Goal: Check status: Verify the current state of an ongoing process or item

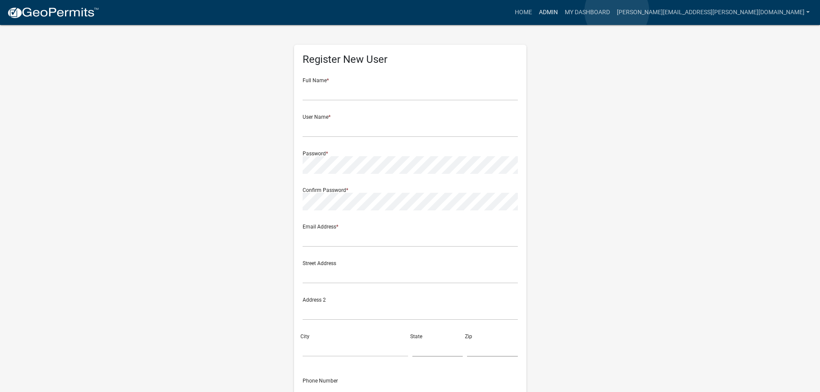
click at [561, 11] on link "Admin" at bounding box center [548, 12] width 26 height 16
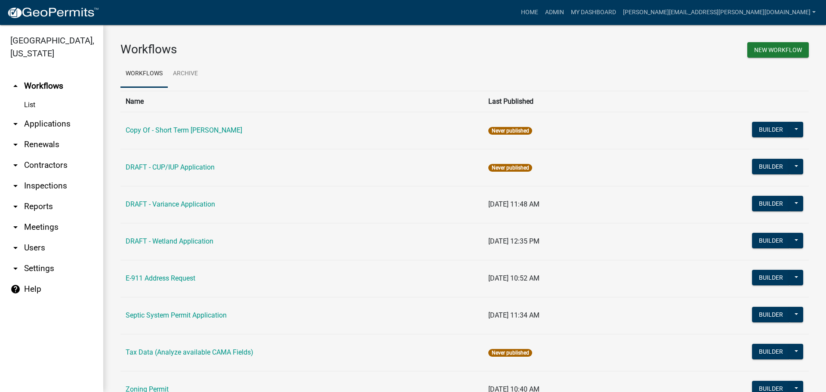
click at [34, 106] on link "List" at bounding box center [51, 104] width 103 height 17
click at [37, 120] on link "arrow_drop_down Applications" at bounding box center [51, 124] width 103 height 21
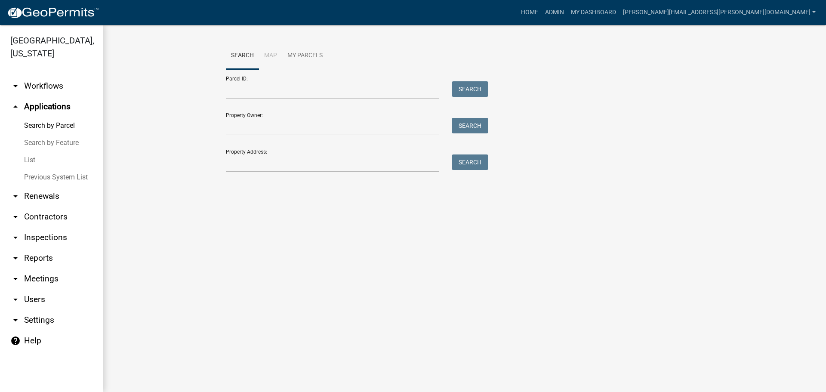
click at [30, 159] on link "List" at bounding box center [51, 160] width 103 height 17
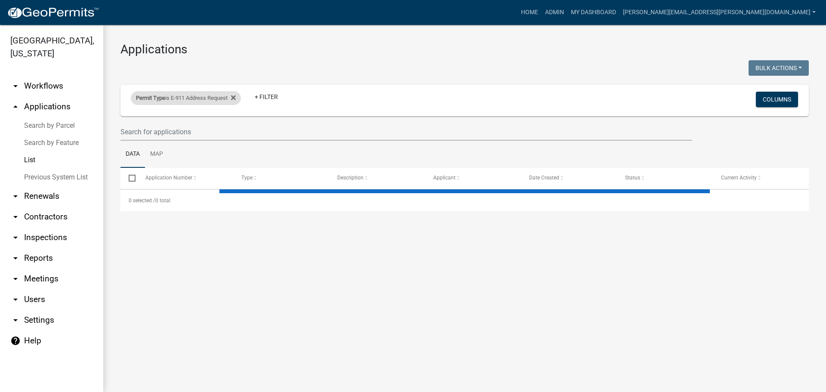
click at [212, 96] on div "Permit Type is E-911 Address Request" at bounding box center [186, 98] width 110 height 14
select select "89aa8290-0064-4f09-b800-24f466b336c2"
select select "3: 100"
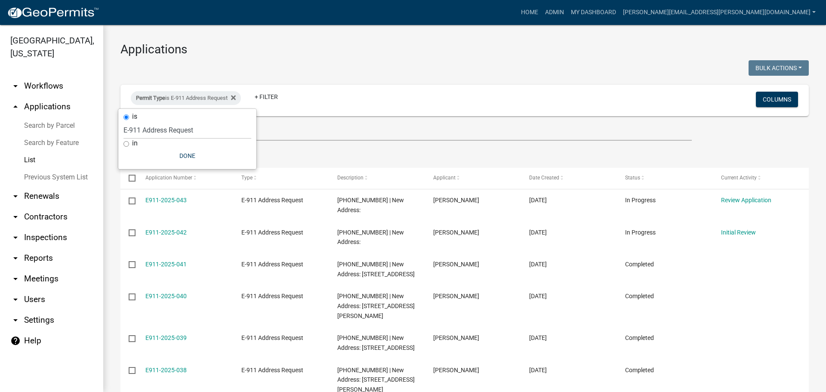
click at [351, 141] on ul "Data Map" at bounding box center [465, 154] width 689 height 27
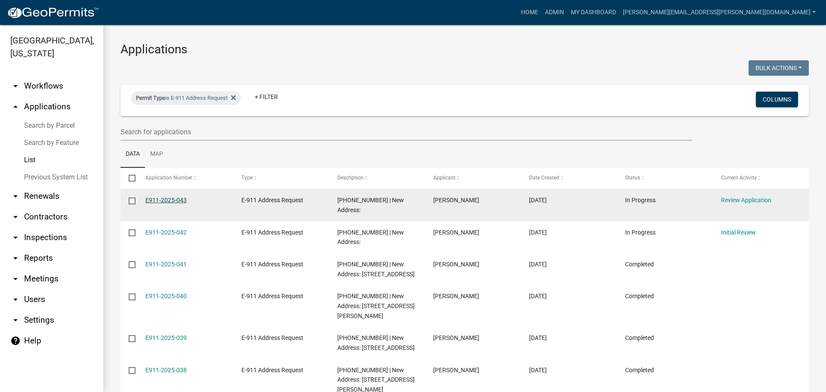
click at [166, 203] on link "E911-2025-043" at bounding box center [165, 200] width 41 height 7
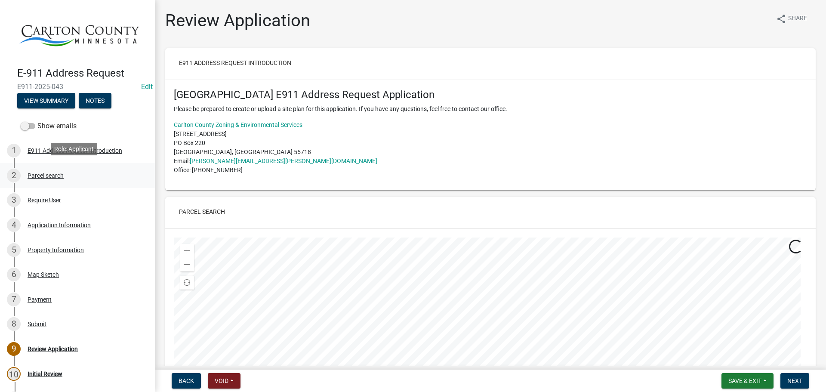
click at [47, 179] on div "2 Parcel search" at bounding box center [74, 176] width 134 height 14
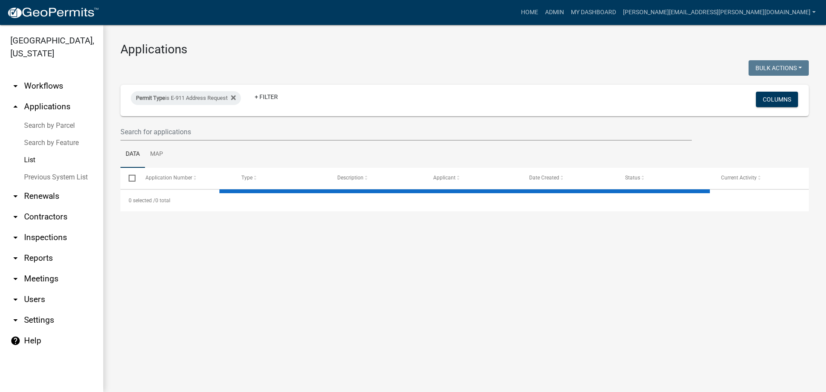
select select "3: 100"
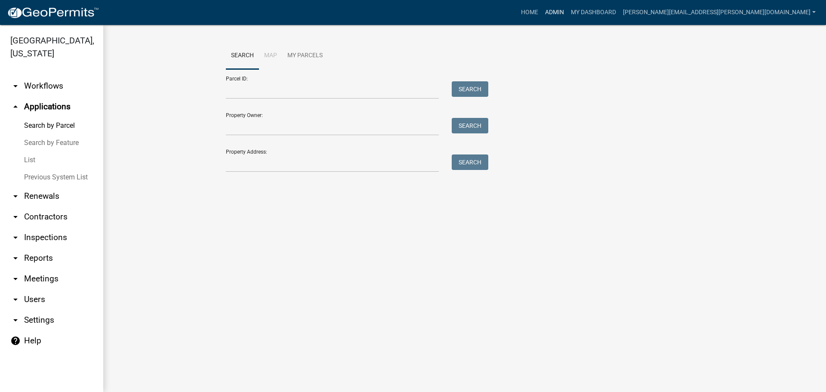
click at [568, 9] on link "Admin" at bounding box center [555, 12] width 26 height 16
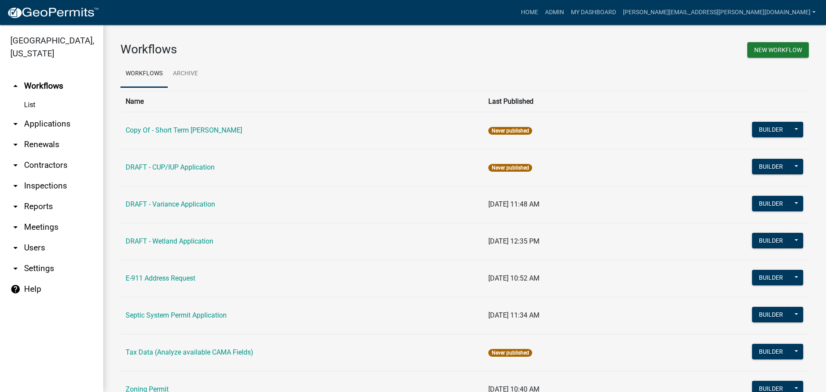
click at [26, 121] on link "arrow_drop_down Applications" at bounding box center [51, 124] width 103 height 21
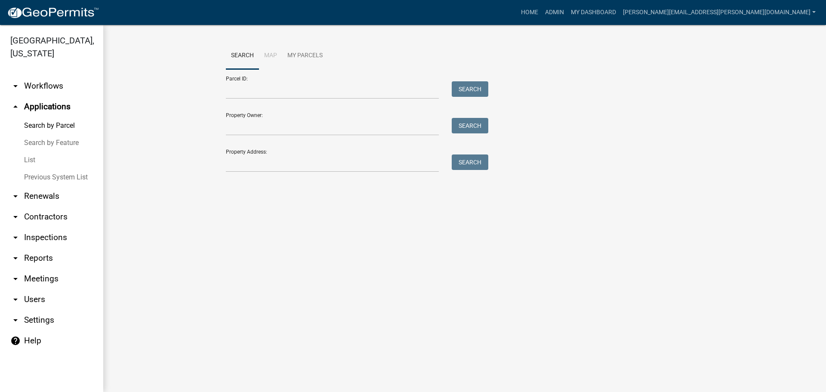
click at [24, 161] on link "List" at bounding box center [51, 160] width 103 height 17
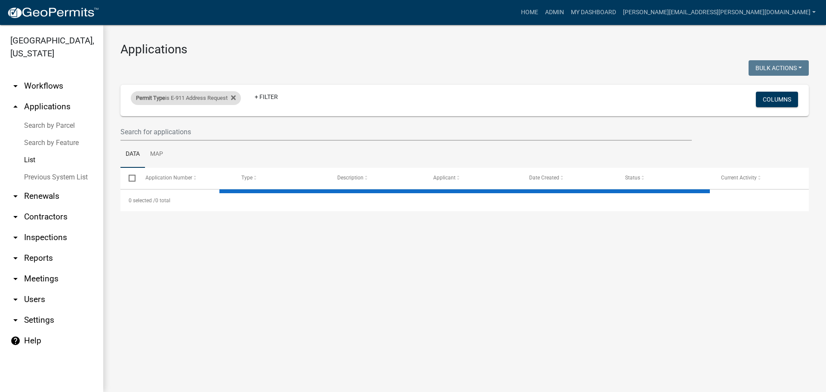
select select "3: 100"
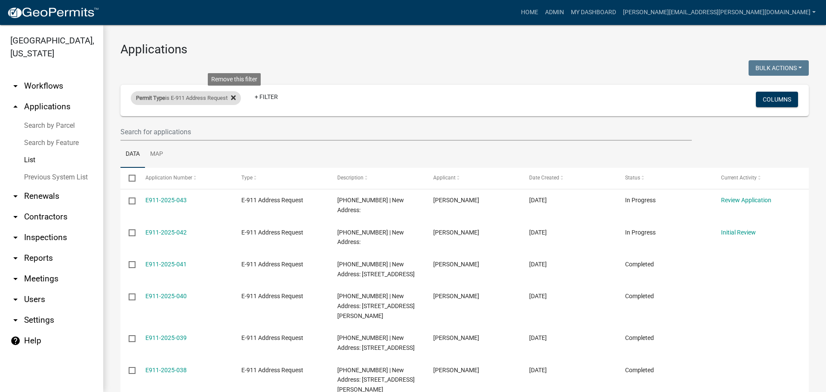
click at [236, 96] on icon at bounding box center [233, 97] width 5 height 7
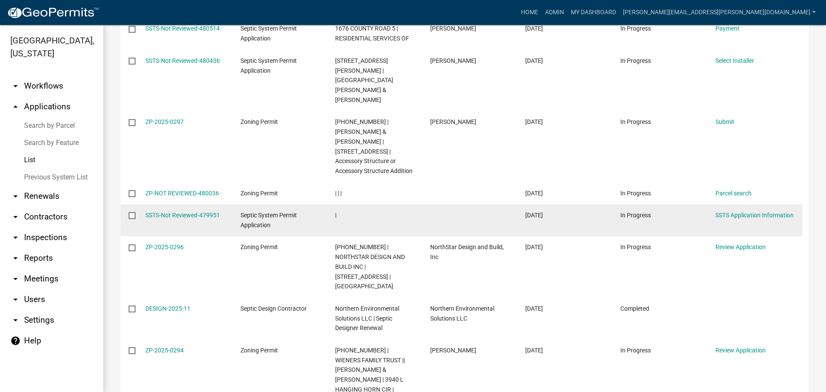
scroll to position [430, 0]
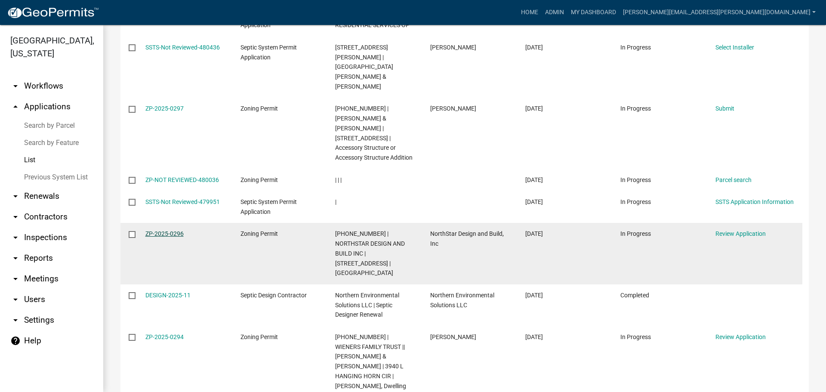
click at [158, 230] on link "ZP-2025-0296" at bounding box center [164, 233] width 38 height 7
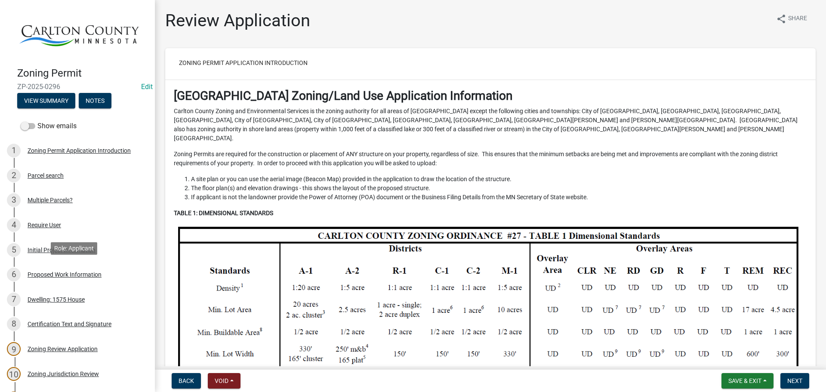
click at [47, 276] on div "6 Proposed Work Information" at bounding box center [74, 275] width 134 height 14
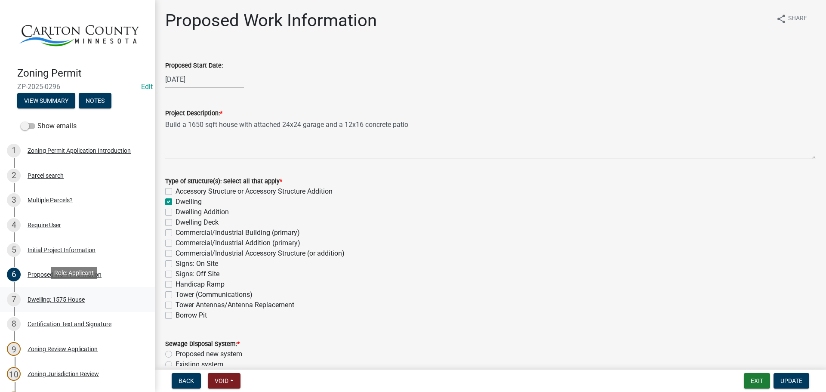
click at [49, 297] on div "Dwelling: 1575 House" at bounding box center [56, 300] width 57 height 6
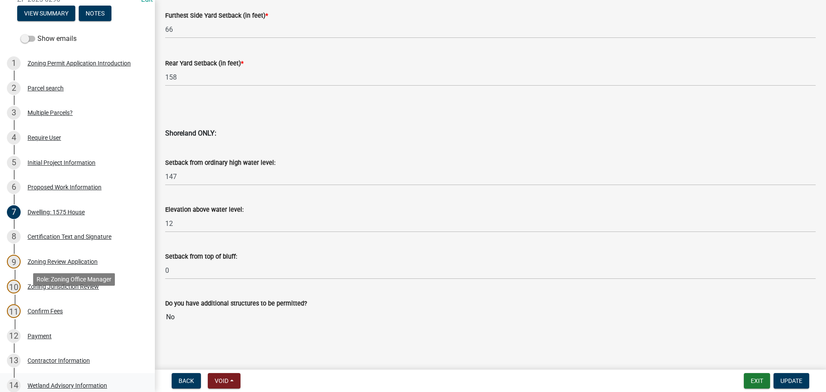
scroll to position [43, 0]
